Goal: Task Accomplishment & Management: Use online tool/utility

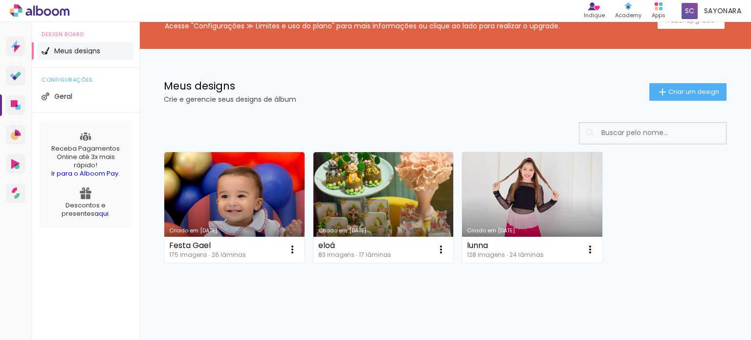
scroll to position [102, 0]
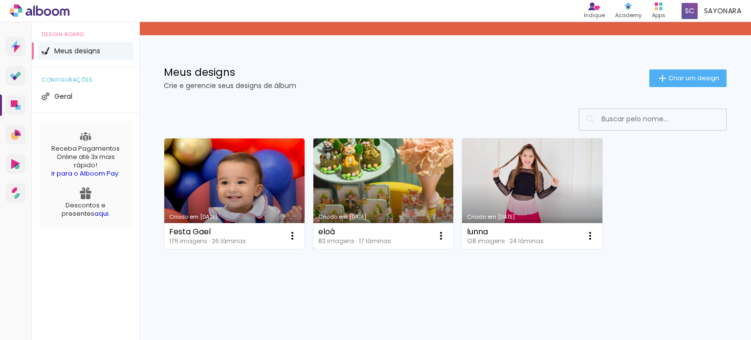
click at [387, 185] on link "Criado em [DATE]" at bounding box center [383, 193] width 140 height 110
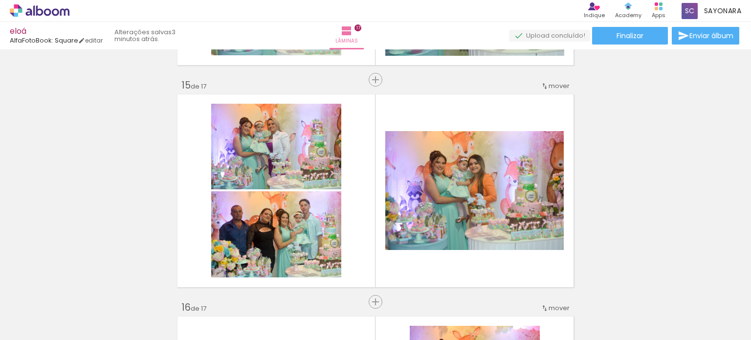
scroll to position [3104, 0]
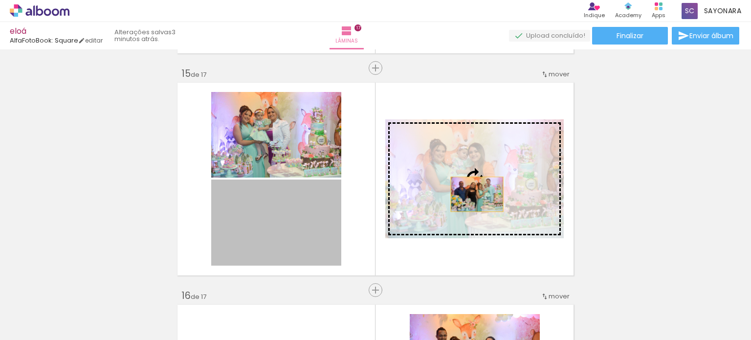
drag, startPoint x: 293, startPoint y: 235, endPoint x: 475, endPoint y: 194, distance: 186.4
click at [0, 0] on slot at bounding box center [0, 0] width 0 height 0
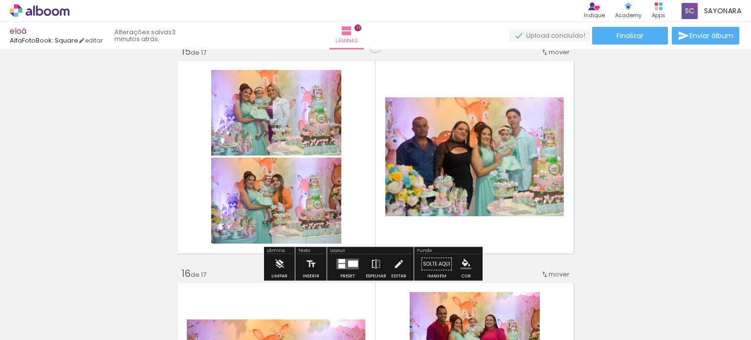
scroll to position [3150, 0]
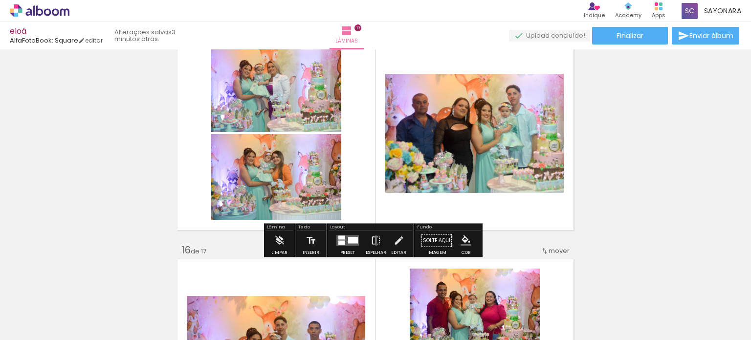
click at [378, 242] on iron-icon at bounding box center [376, 241] width 11 height 20
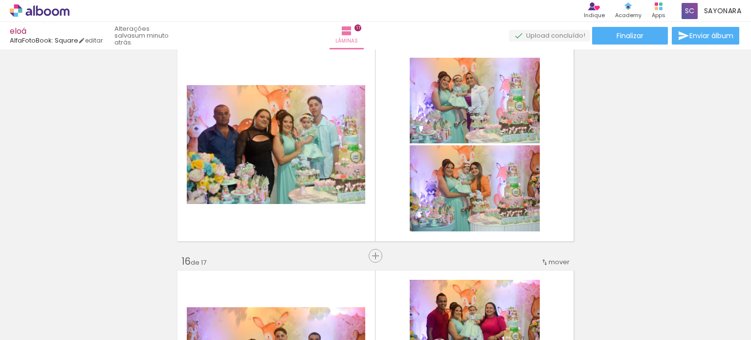
scroll to position [0, 3876]
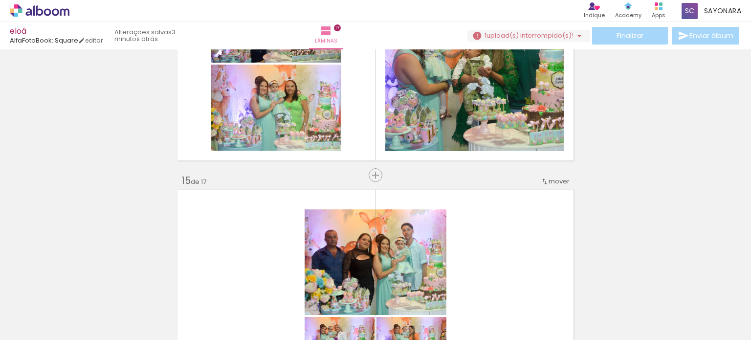
scroll to position [3138, 0]
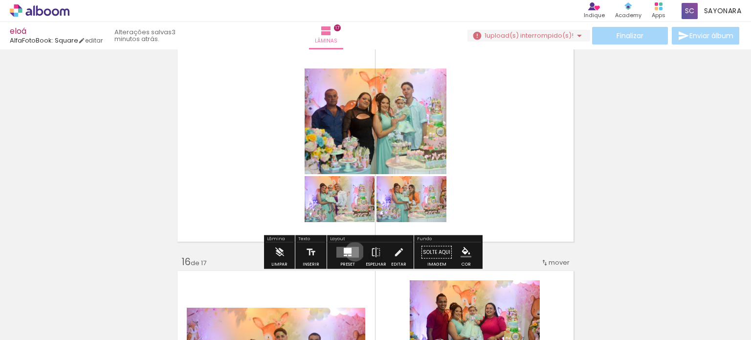
click at [352, 251] on quentale-layouter at bounding box center [347, 252] width 22 height 11
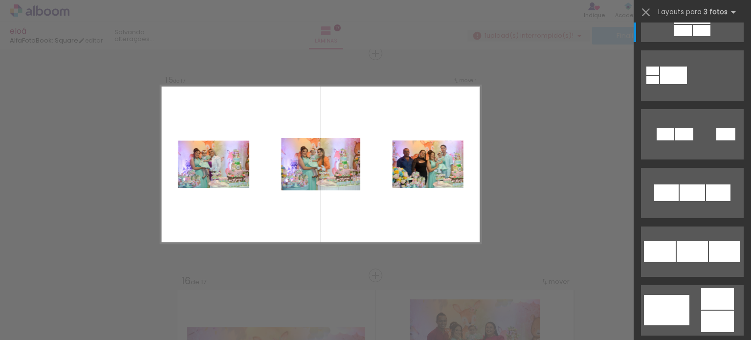
scroll to position [78, 0]
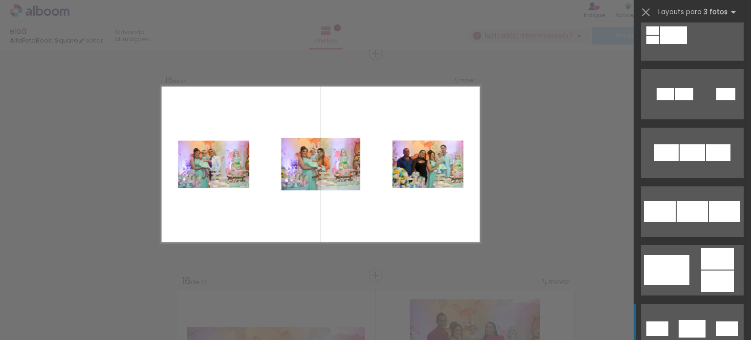
click at [673, 304] on quentale-layouter at bounding box center [692, 329] width 103 height 50
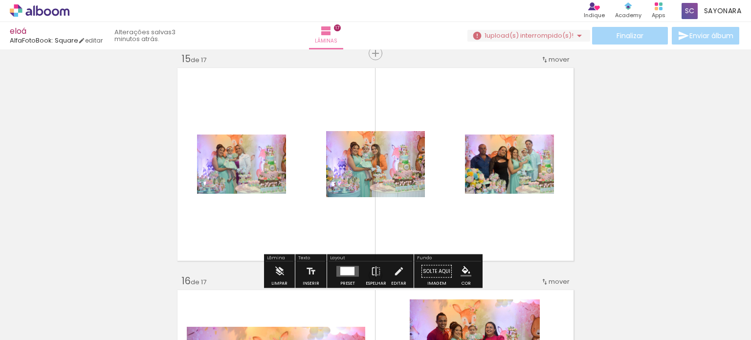
click at [345, 275] on quentale-layouter at bounding box center [347, 271] width 22 height 11
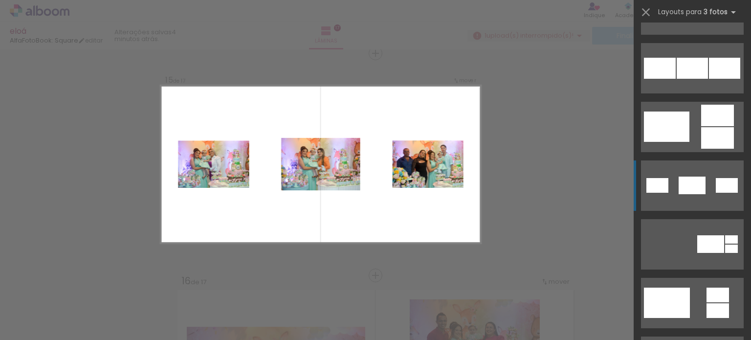
scroll to position [169, 0]
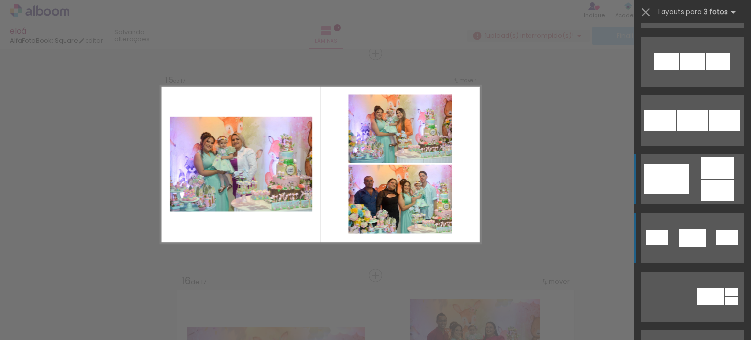
click at [713, 194] on div at bounding box center [717, 190] width 33 height 22
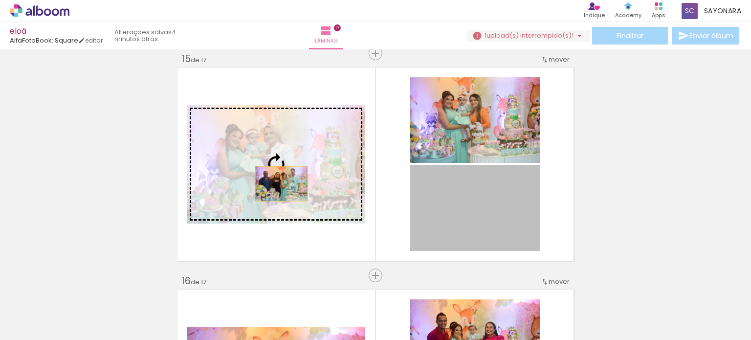
drag, startPoint x: 481, startPoint y: 213, endPoint x: 278, endPoint y: 183, distance: 205.9
click at [0, 0] on slot at bounding box center [0, 0] width 0 height 0
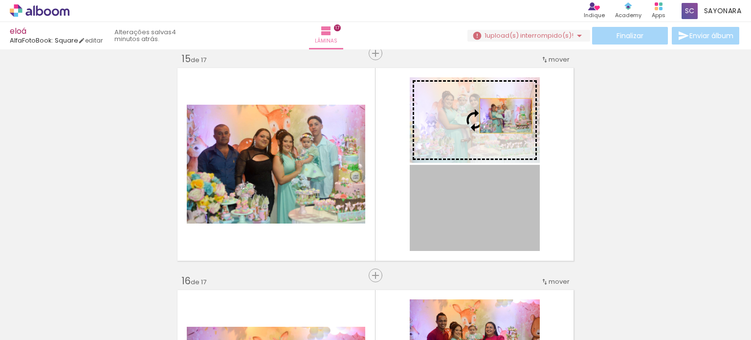
drag, startPoint x: 503, startPoint y: 208, endPoint x: 502, endPoint y: 115, distance: 92.9
click at [0, 0] on slot at bounding box center [0, 0] width 0 height 0
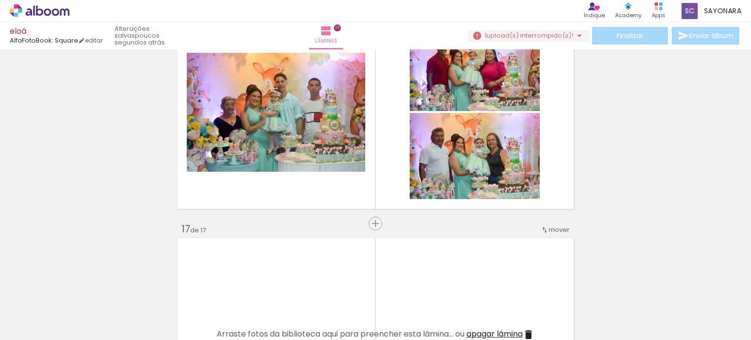
scroll to position [3369, 0]
